Goal: Information Seeking & Learning: Understand process/instructions

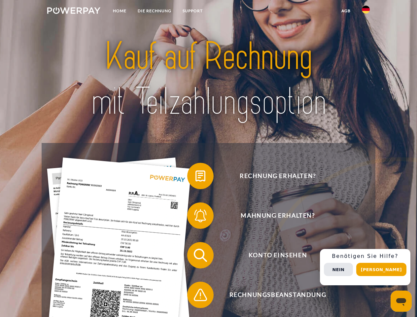
click at [74, 12] on img at bounding box center [73, 10] width 53 height 7
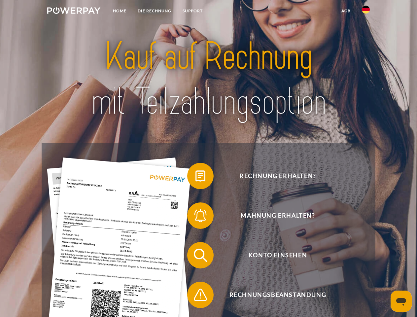
click at [366, 12] on img at bounding box center [366, 10] width 8 height 8
click at [346, 11] on link "agb" at bounding box center [346, 11] width 20 height 12
click at [196, 177] on span at bounding box center [190, 176] width 33 height 33
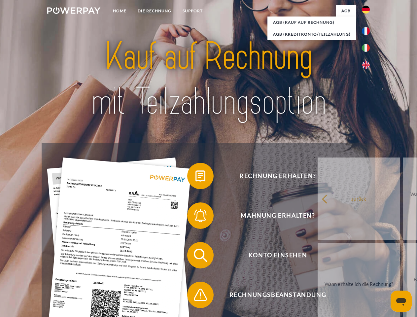
click at [196, 217] on div "Rechnung erhalten? Mahnung erhalten? Konto einsehen" at bounding box center [209, 275] width 334 height 264
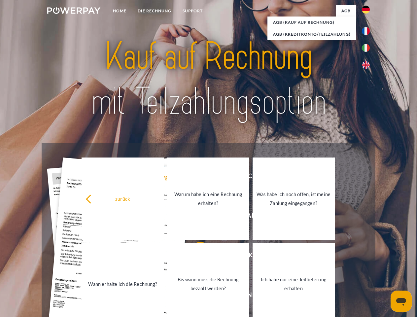
click at [196, 257] on link "Bis wann muss die Rechnung bezahlt werden?" at bounding box center [208, 284] width 82 height 83
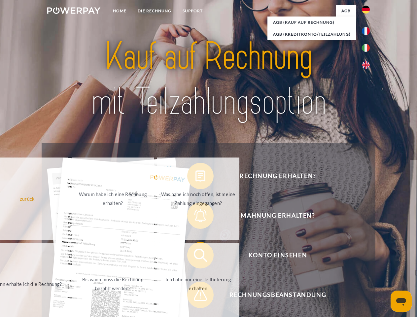
click at [196, 296] on span at bounding box center [190, 295] width 33 height 33
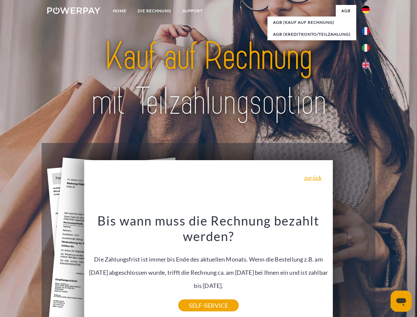
click at [368, 267] on div "Rechnung erhalten? Mahnung erhalten? Konto einsehen" at bounding box center [209, 275] width 334 height 264
click at [352, 269] on span "Konto einsehen" at bounding box center [278, 255] width 162 height 26
click at [384, 270] on header "Home DIE RECHNUNG SUPPORT" at bounding box center [208, 228] width 417 height 456
